Goal: Find specific page/section: Find specific page/section

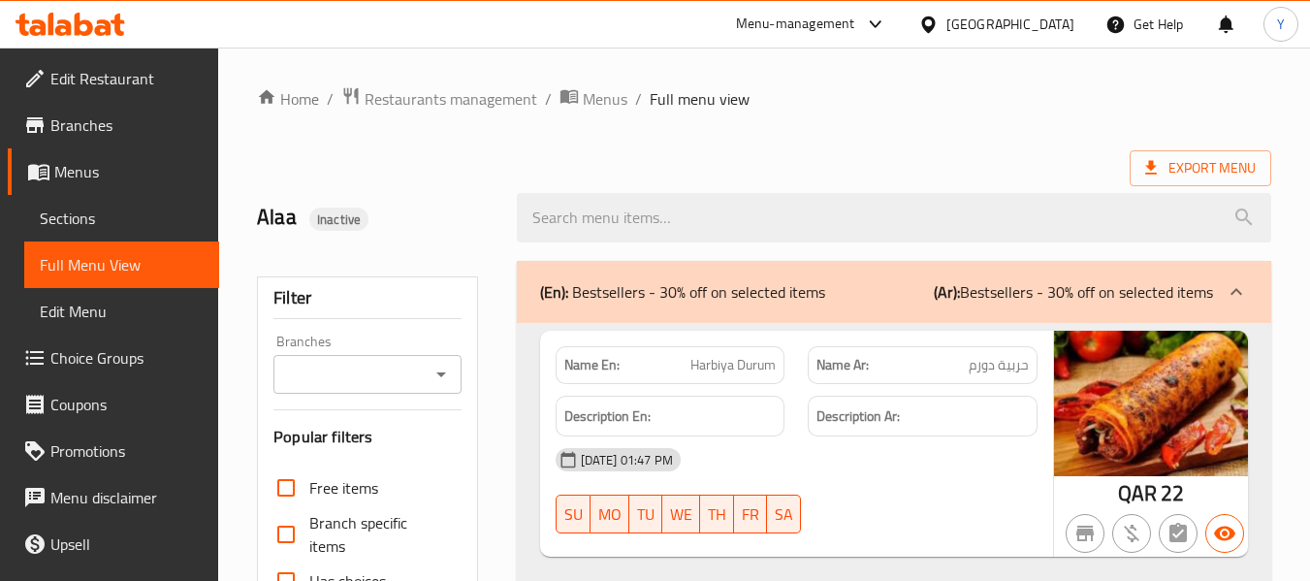
click at [946, 31] on div at bounding box center [932, 24] width 28 height 21
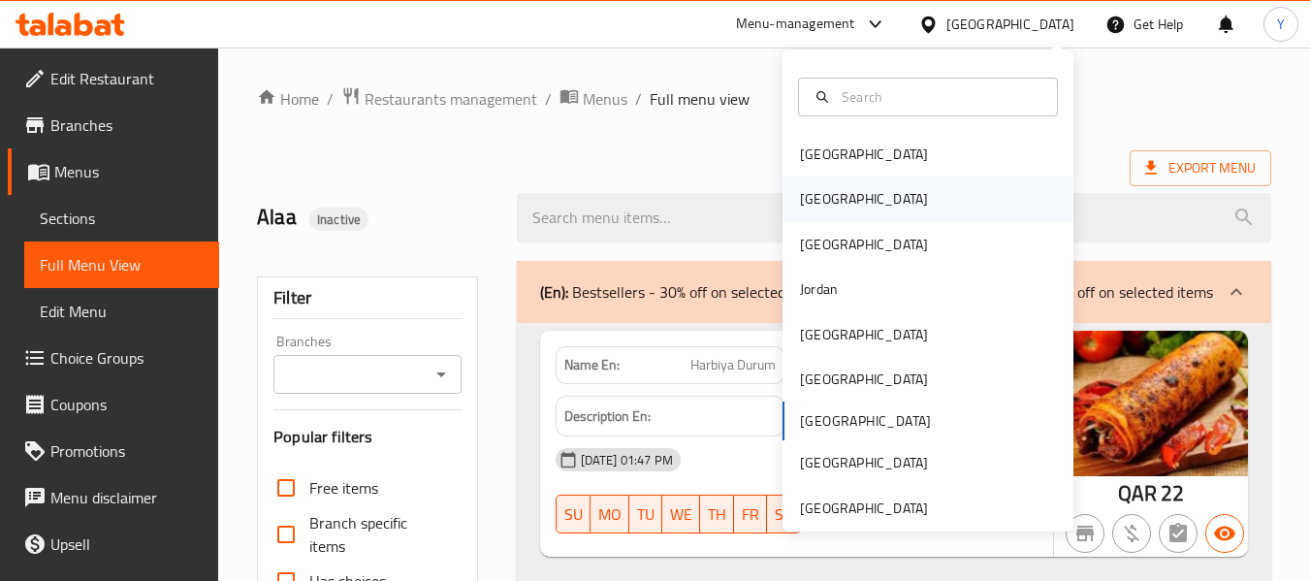
click at [800, 195] on div "[GEOGRAPHIC_DATA]" at bounding box center [864, 198] width 128 height 21
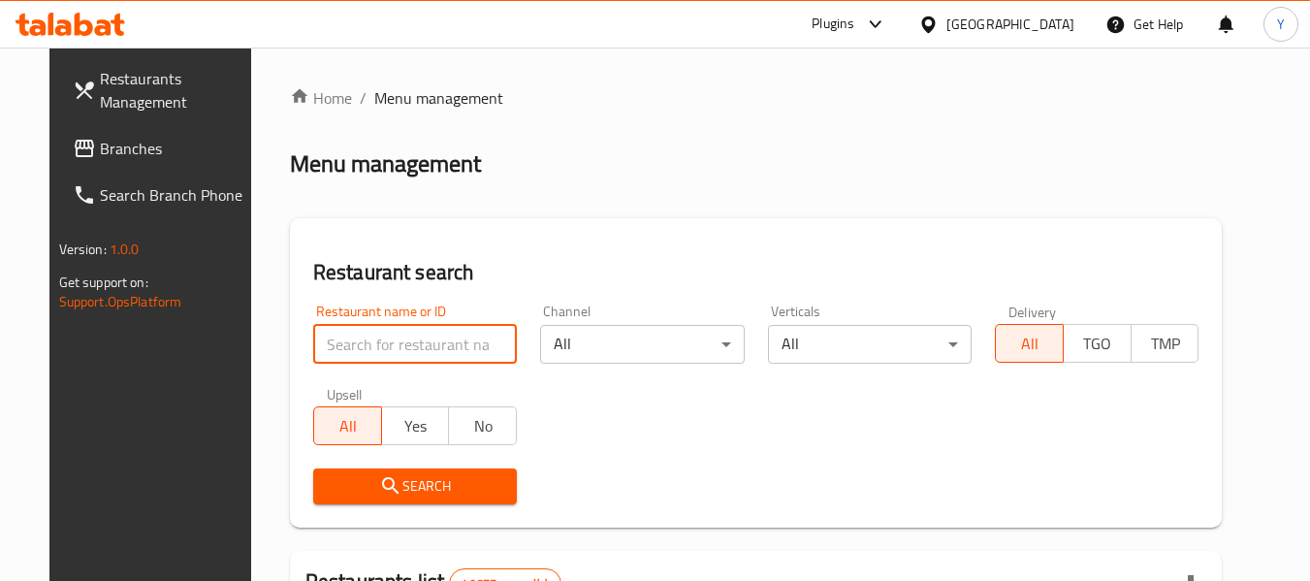
click at [452, 334] on input "search" at bounding box center [415, 344] width 204 height 39
paste input "زاد"
type input "زاد"
click button "Search" at bounding box center [415, 486] width 204 height 36
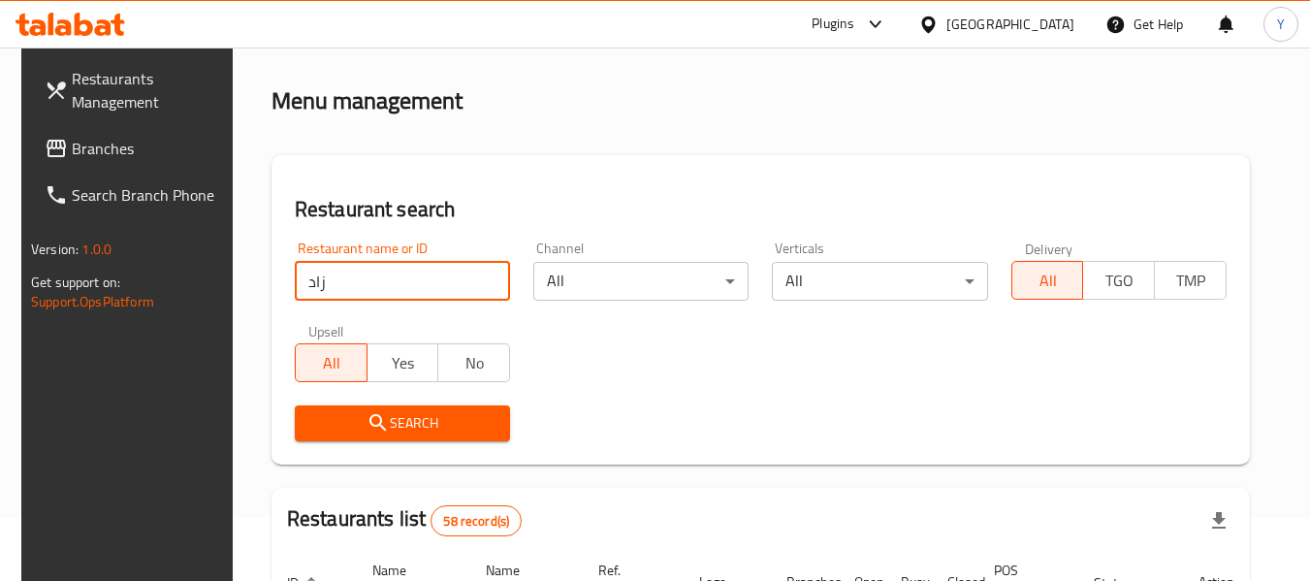
scroll to position [49, 0]
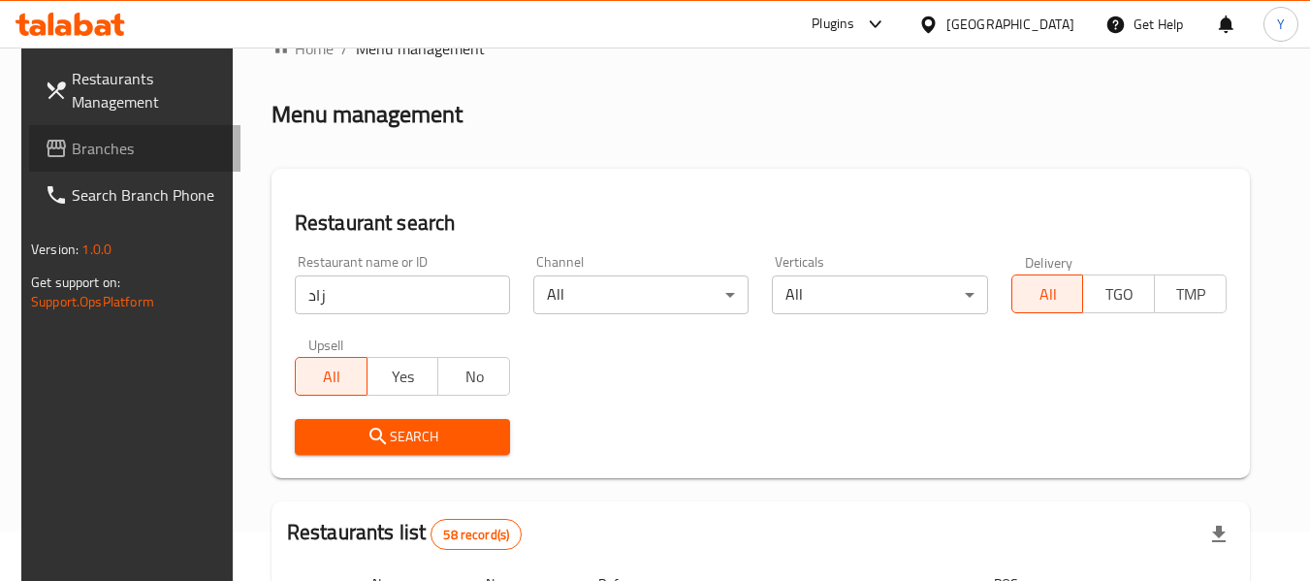
drag, startPoint x: 88, startPoint y: 149, endPoint x: 151, endPoint y: 1, distance: 161.1
click at [88, 149] on span "Branches" at bounding box center [148, 148] width 153 height 23
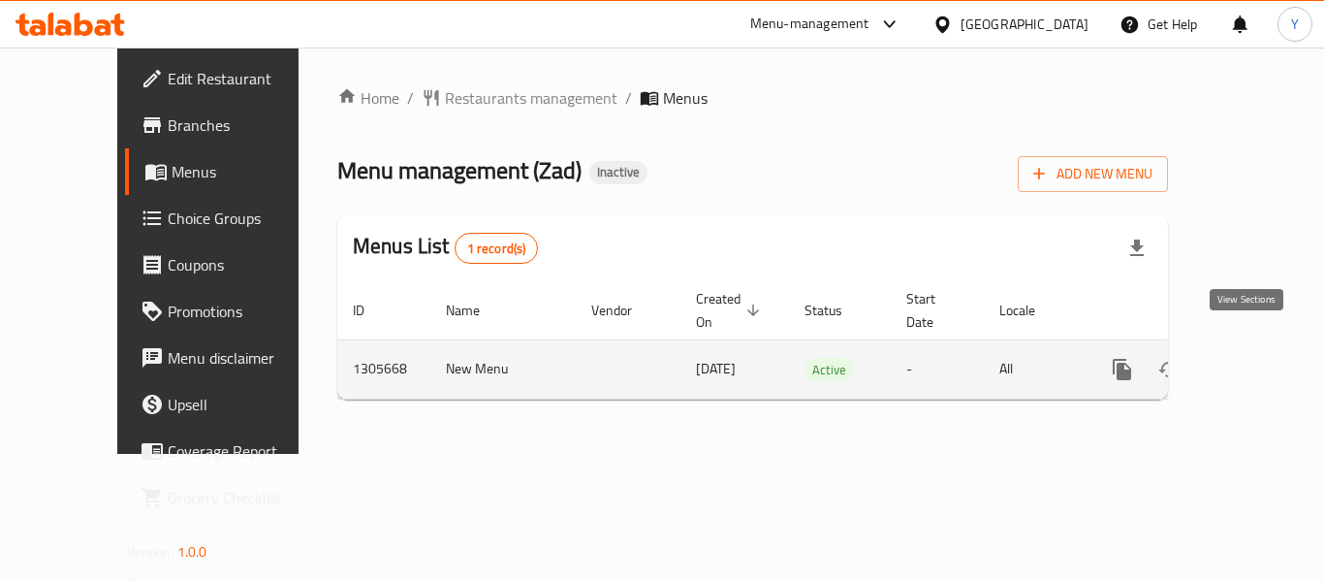
click at [1254, 358] on icon "enhanced table" at bounding box center [1261, 369] width 23 height 23
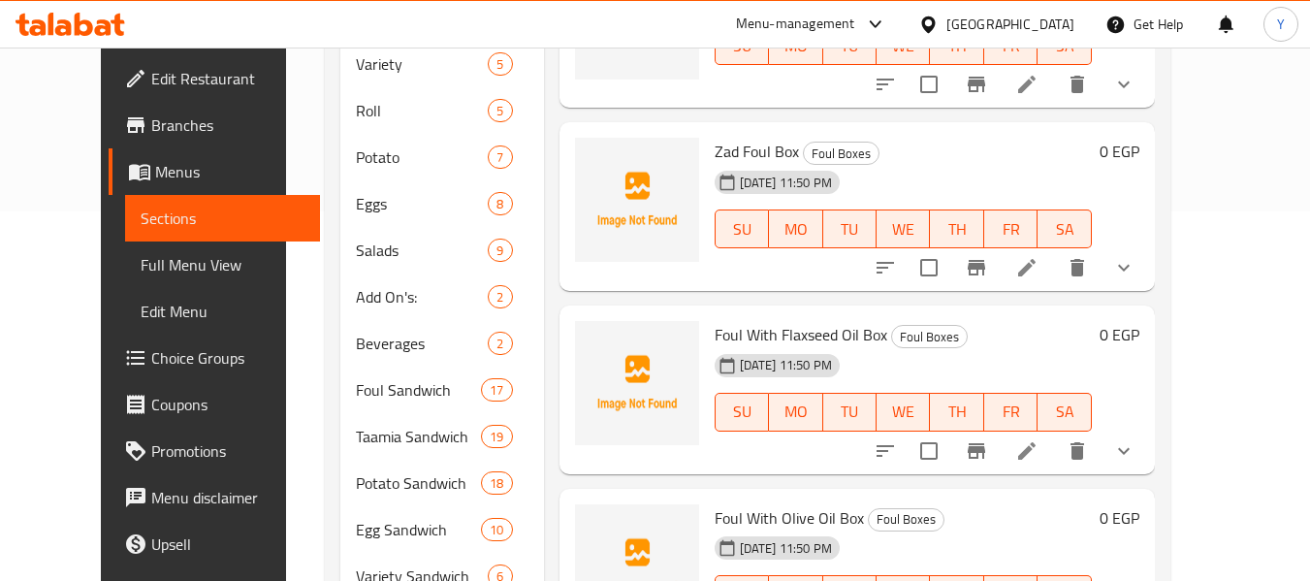
scroll to position [450, 0]
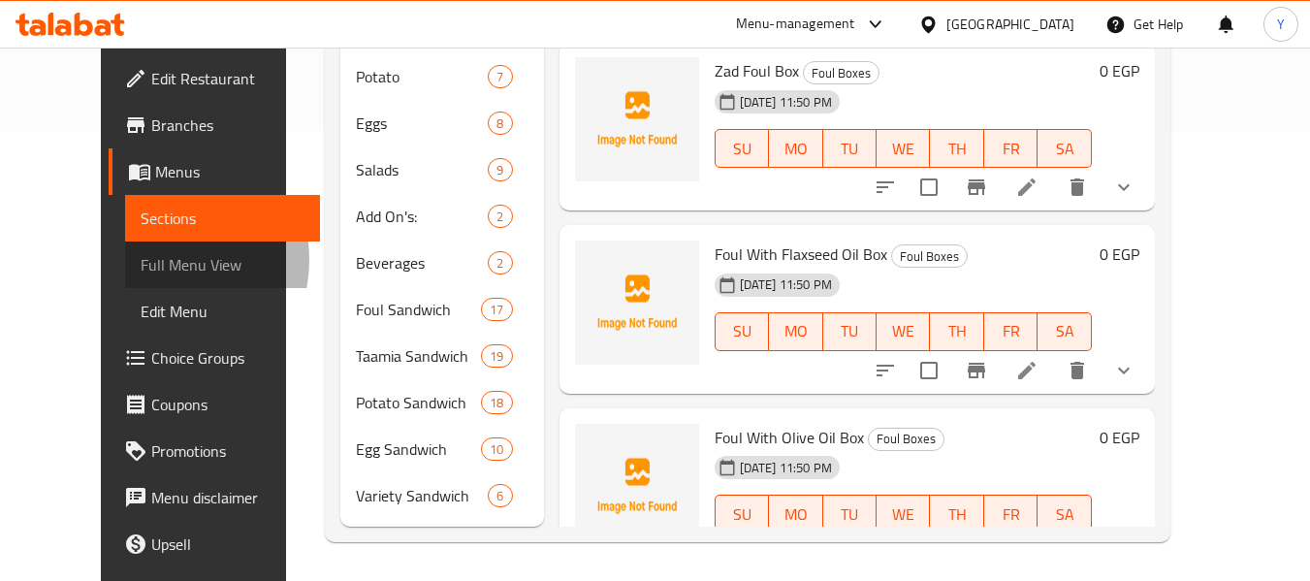
click at [141, 260] on span "Full Menu View" at bounding box center [223, 264] width 164 height 23
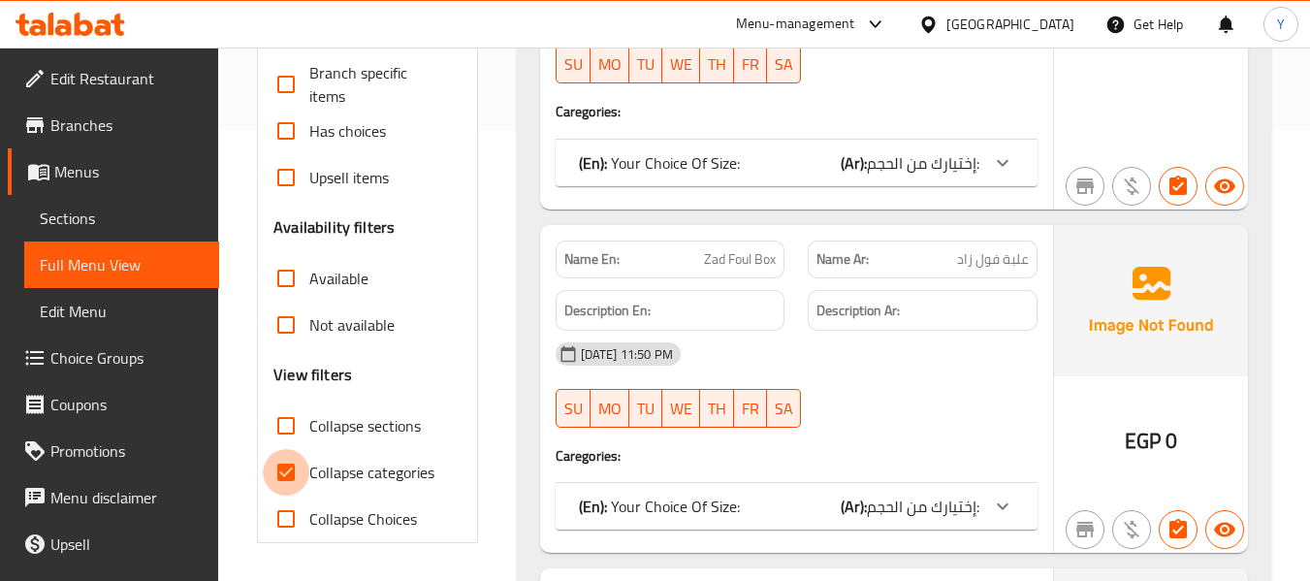
click at [287, 463] on input "Collapse categories" at bounding box center [286, 472] width 47 height 47
checkbox input "false"
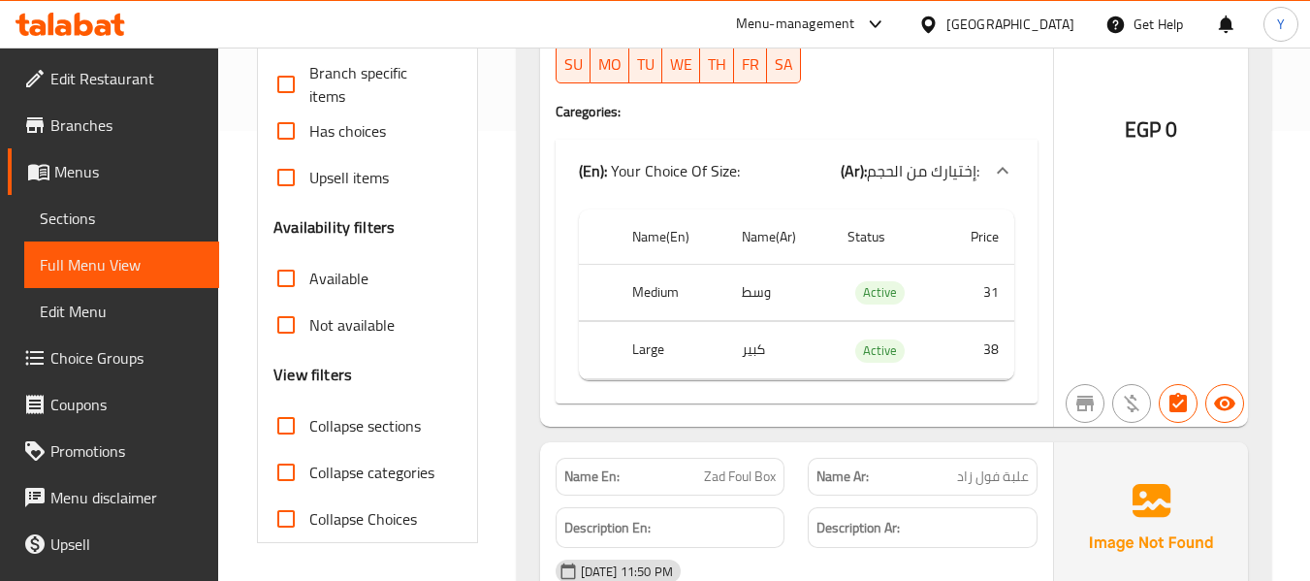
click at [602, 478] on strong "Name En:" at bounding box center [591, 476] width 55 height 20
copy strong "Name En:"
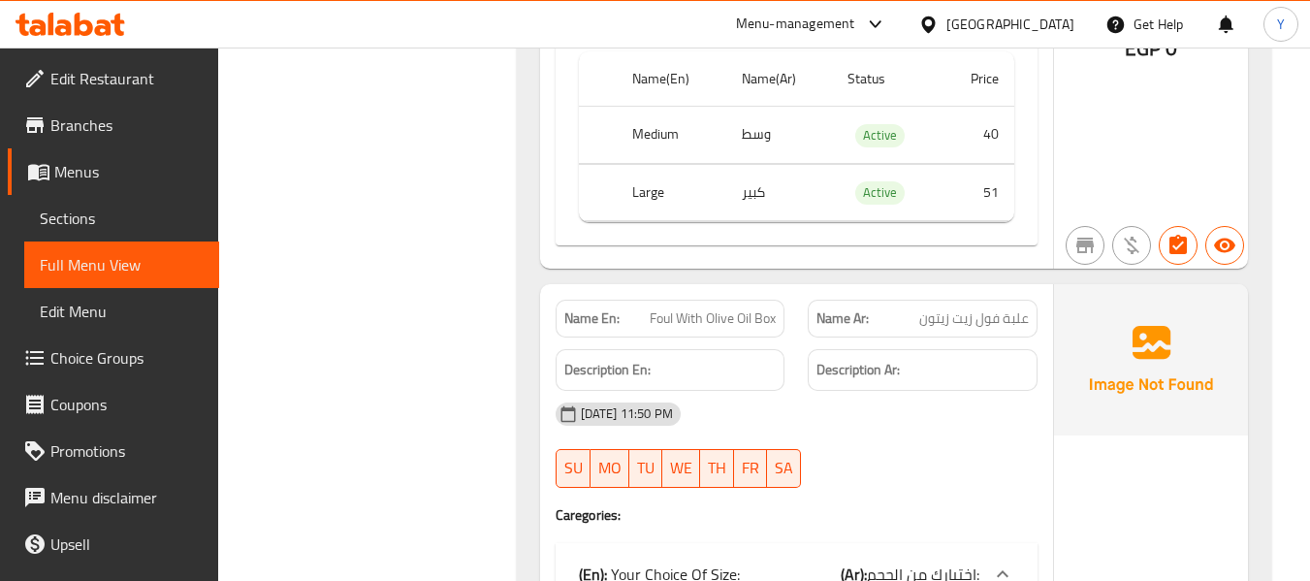
scroll to position [1079, 0]
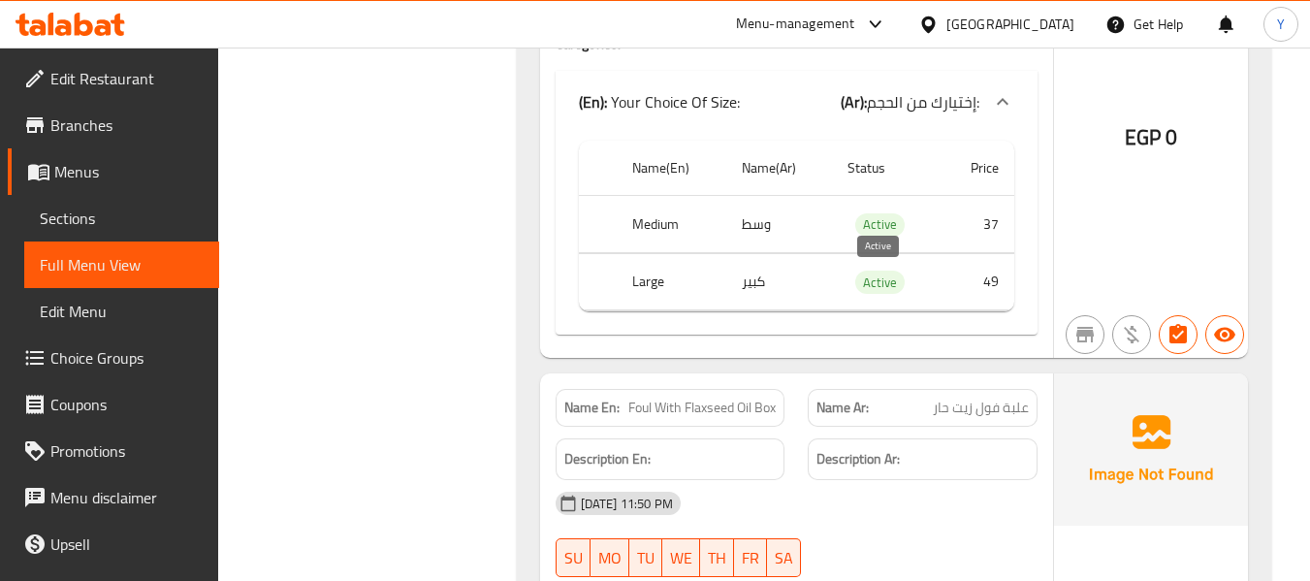
click at [870, 287] on span "Active" at bounding box center [879, 282] width 49 height 22
copy span "Active"
